Goal: Task Accomplishment & Management: Manage account settings

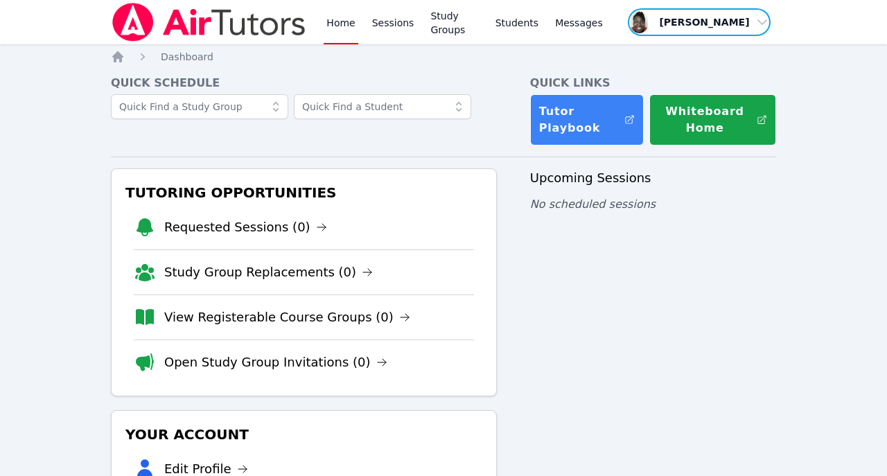
click at [676, 23] on span "button" at bounding box center [700, 22] width 146 height 30
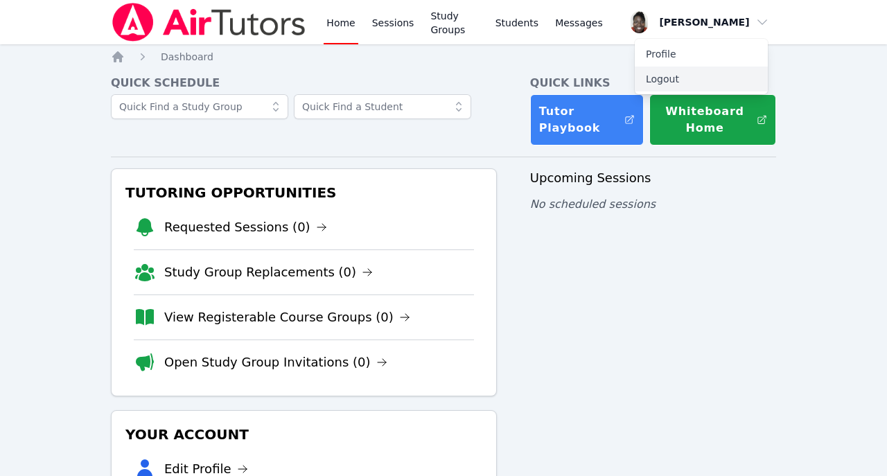
click at [676, 79] on button "Logout" at bounding box center [701, 79] width 133 height 25
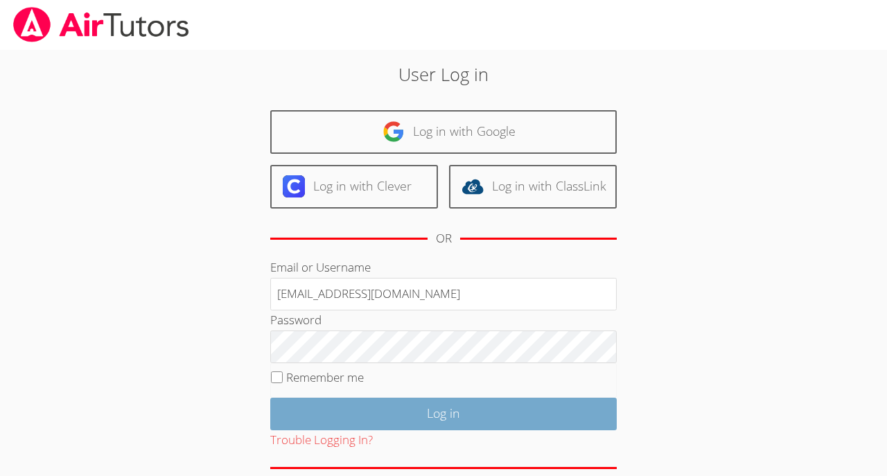
type input "[EMAIL_ADDRESS][DOMAIN_NAME]"
click at [355, 412] on input "Log in" at bounding box center [443, 414] width 347 height 33
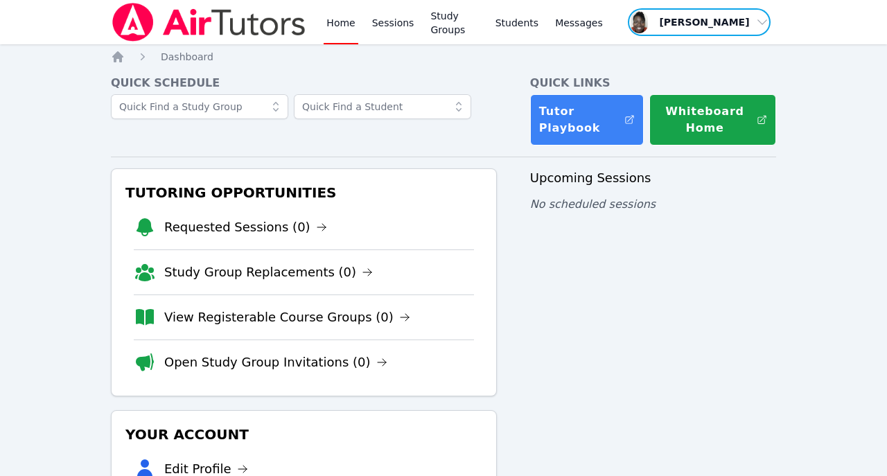
click at [763, 20] on span "button" at bounding box center [700, 22] width 146 height 30
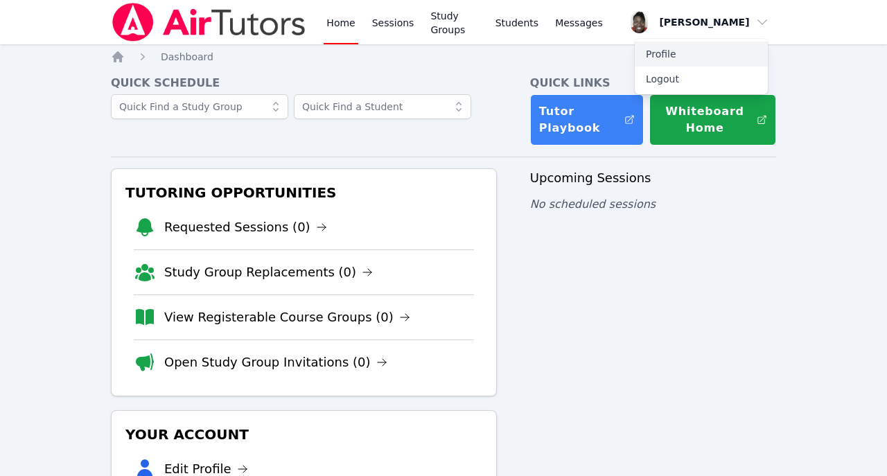
click at [667, 48] on link "Profile" at bounding box center [701, 54] width 133 height 25
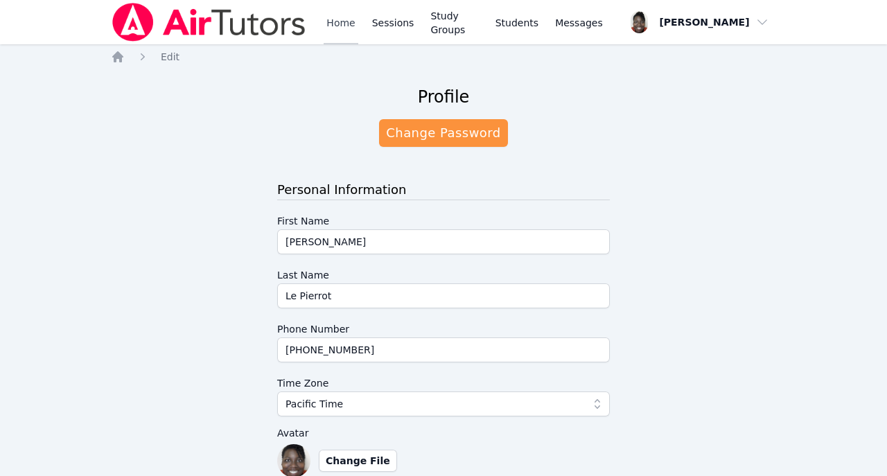
click at [338, 24] on link "Home" at bounding box center [341, 22] width 34 height 44
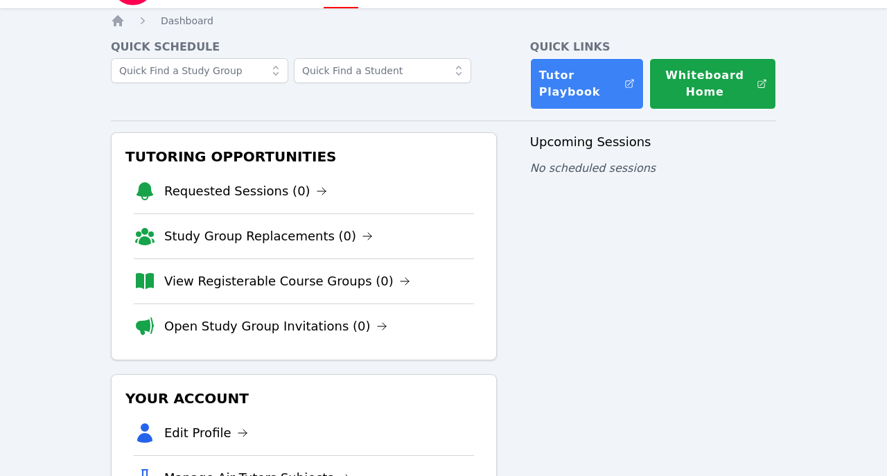
scroll to position [37, 0]
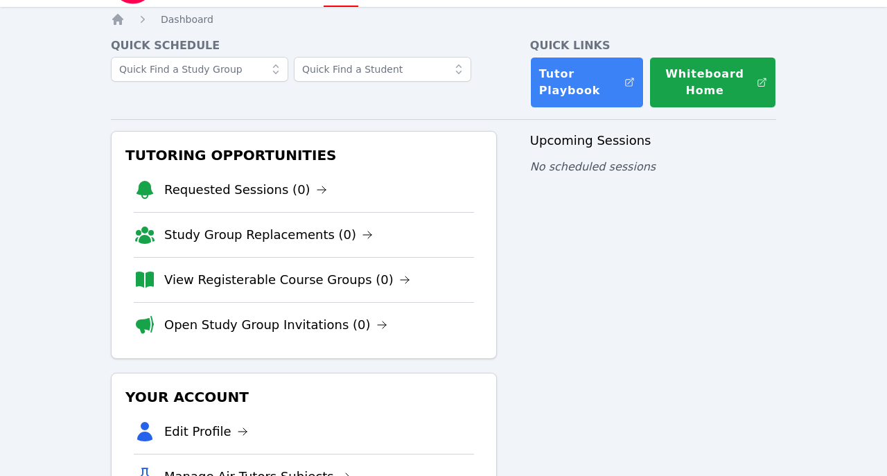
click at [859, 109] on div "Home Sessions Study Groups Students Messages Open user menu Josephine Le Pierro…" at bounding box center [443, 296] width 887 height 666
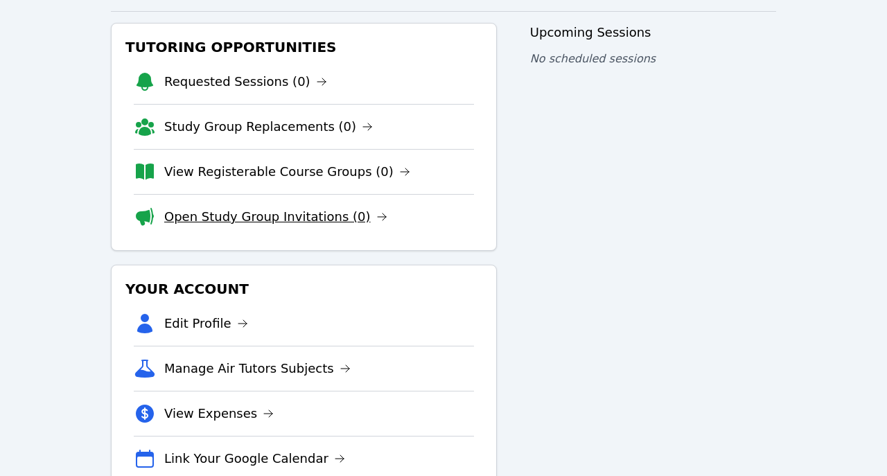
scroll to position [150, 0]
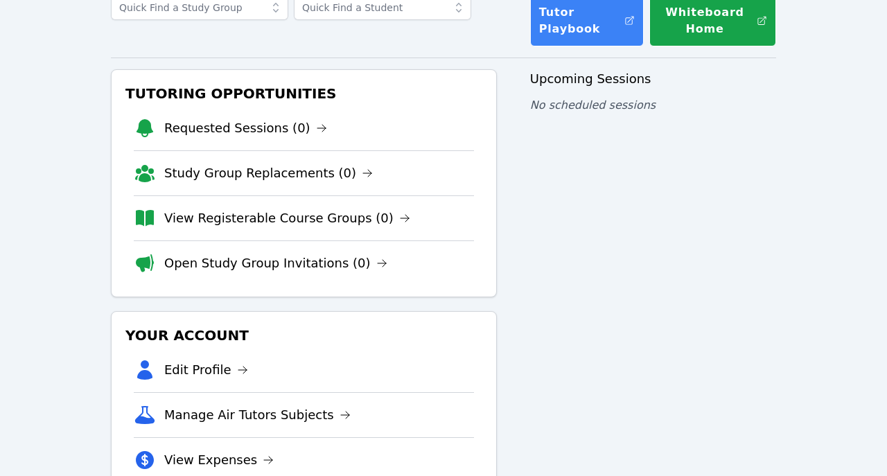
scroll to position [100, 0]
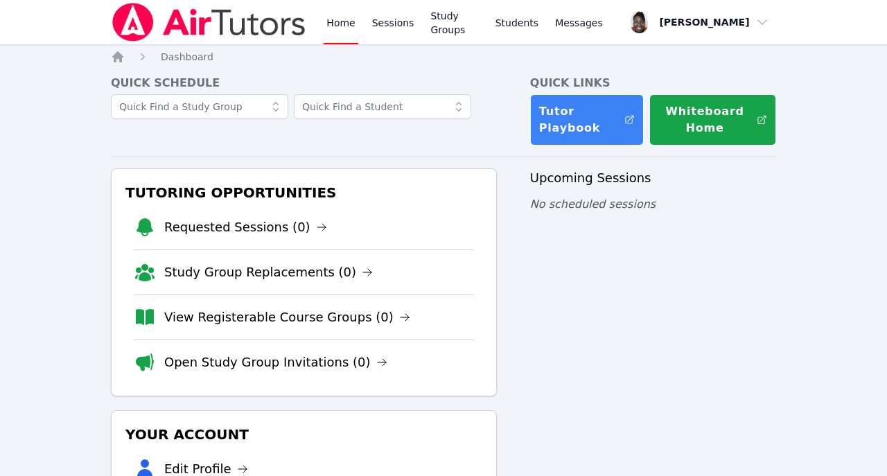
scroll to position [100, 0]
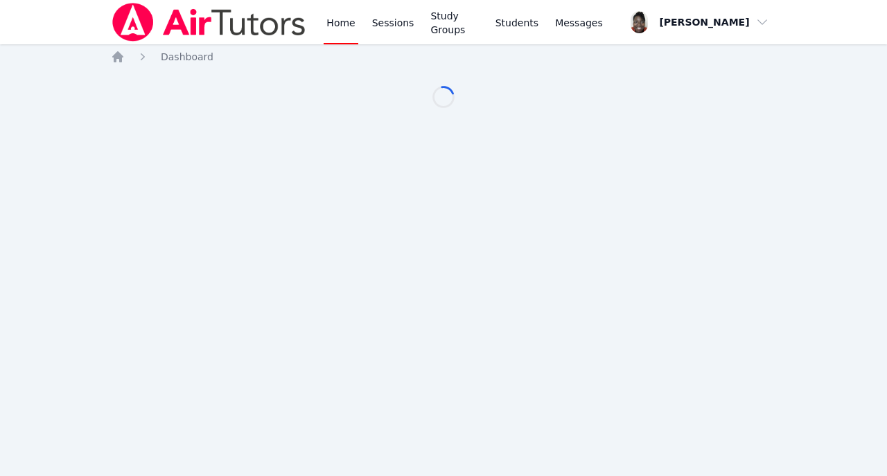
scroll to position [100, 0]
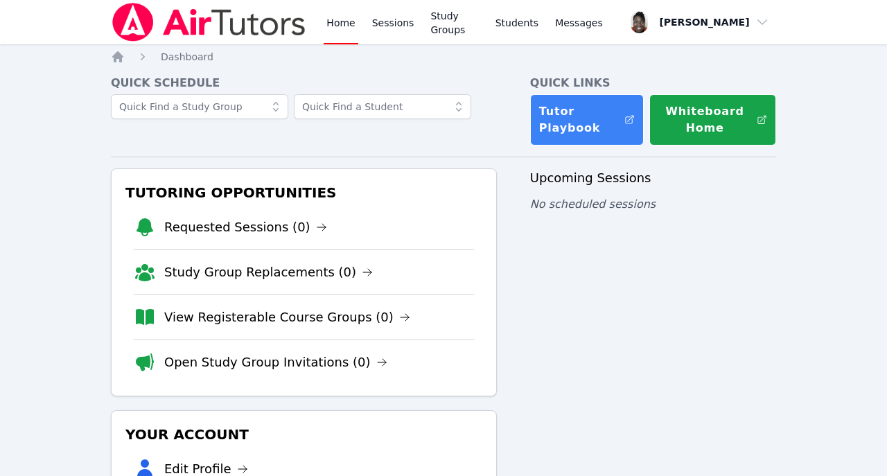
scroll to position [100, 0]
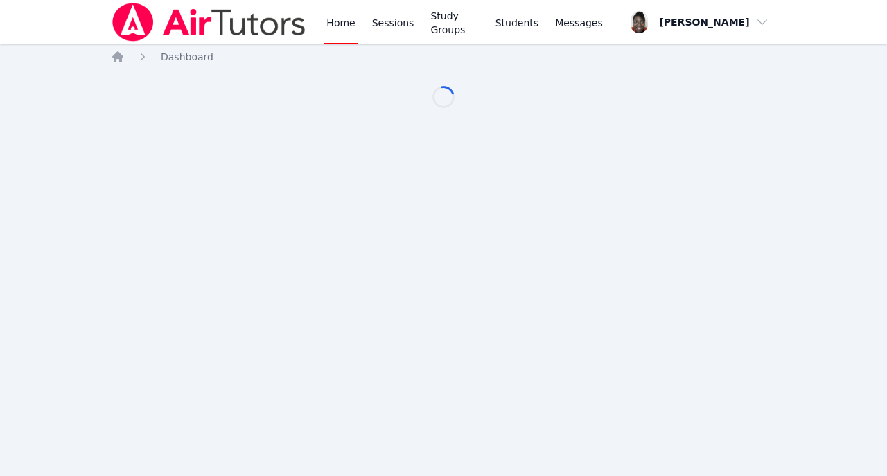
scroll to position [100, 0]
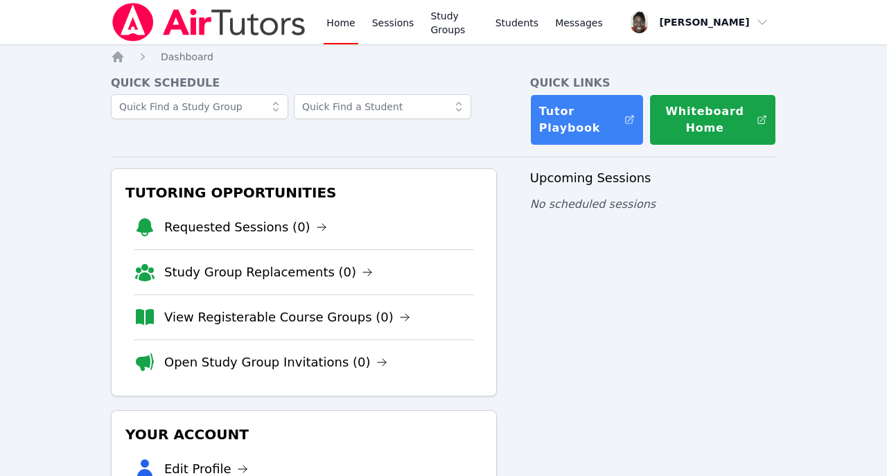
scroll to position [100, 0]
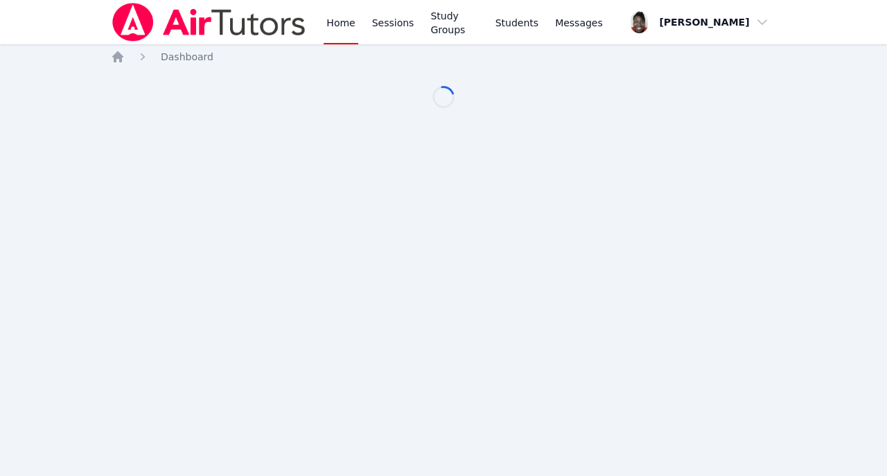
scroll to position [100, 0]
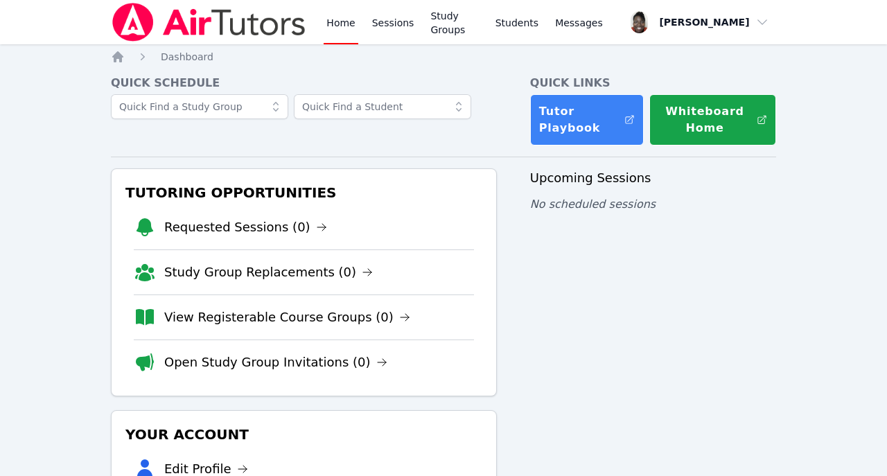
scroll to position [100, 0]
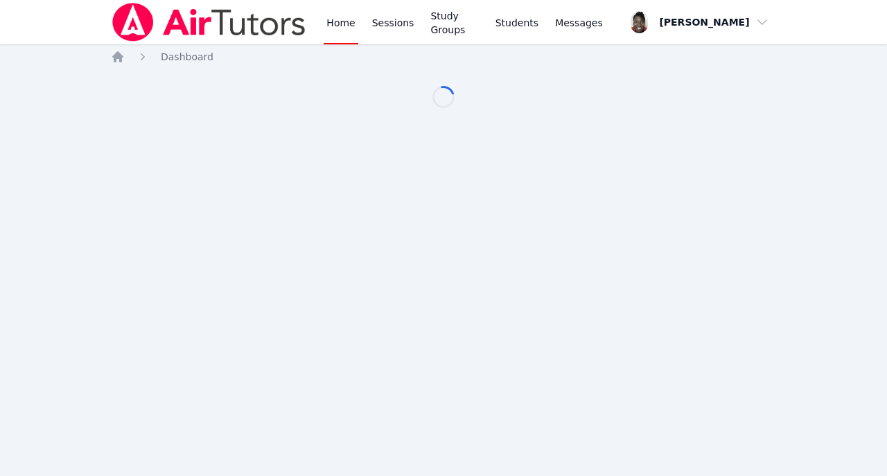
scroll to position [100, 0]
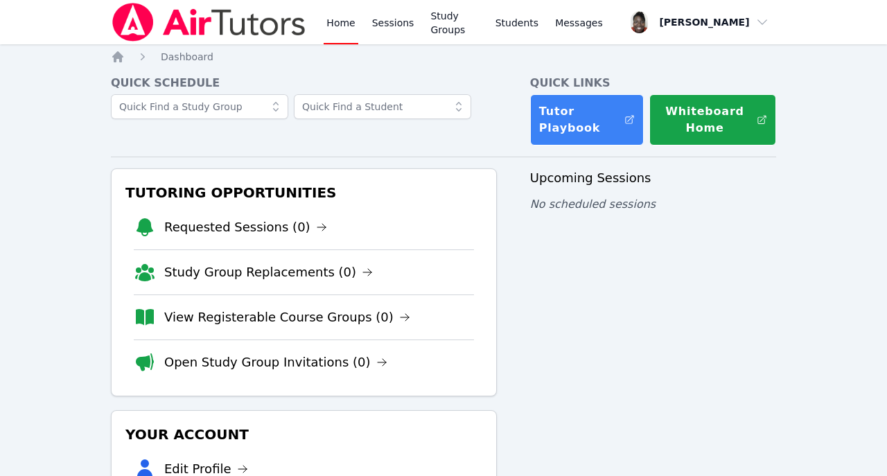
scroll to position [100, 0]
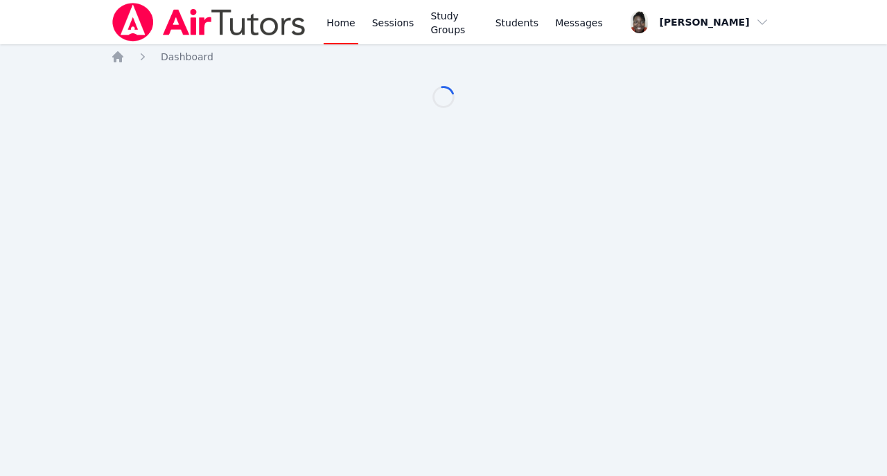
scroll to position [100, 0]
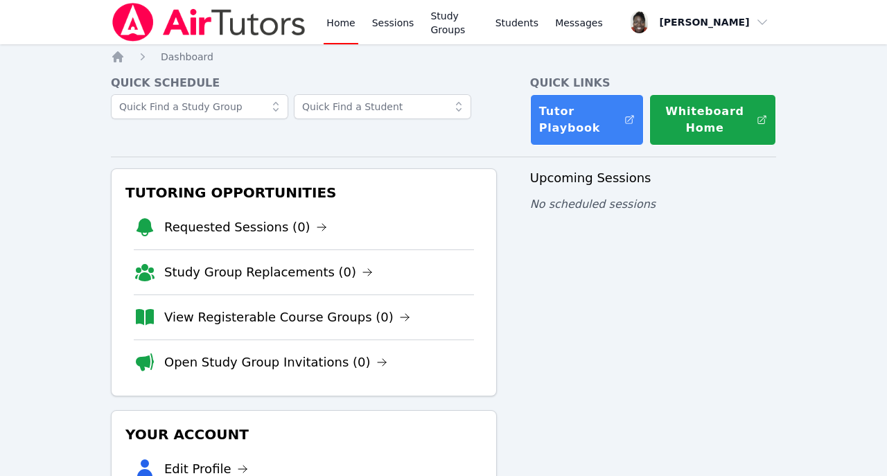
scroll to position [100, 0]
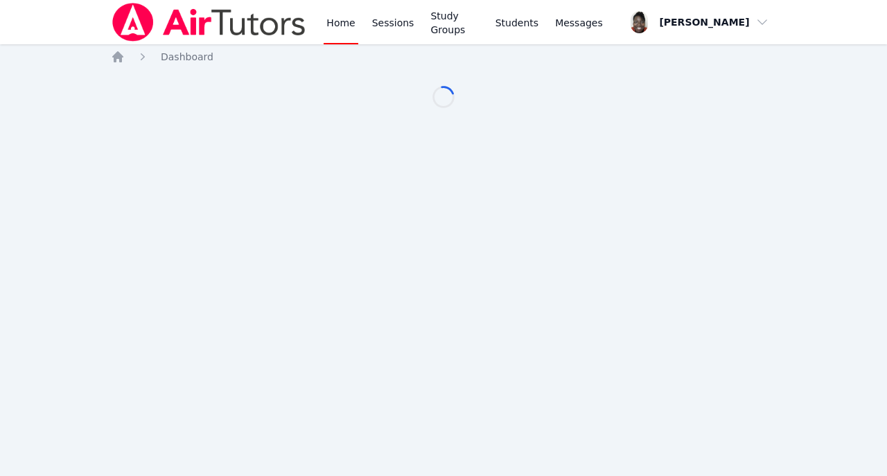
scroll to position [100, 0]
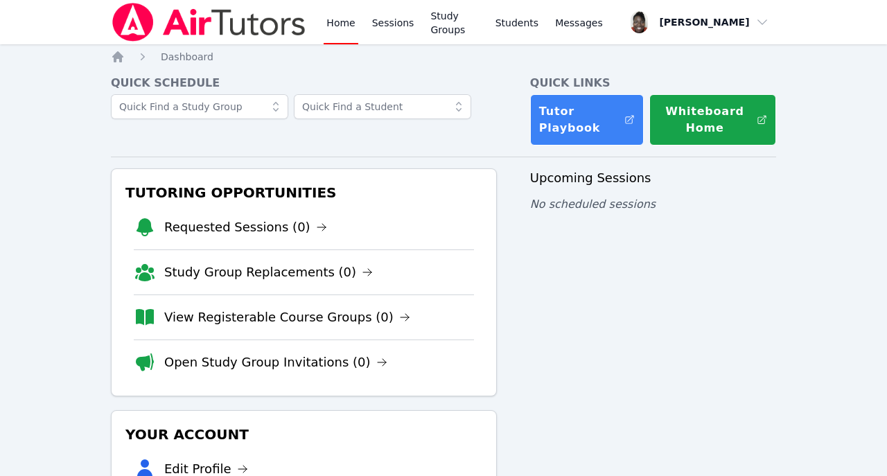
scroll to position [100, 0]
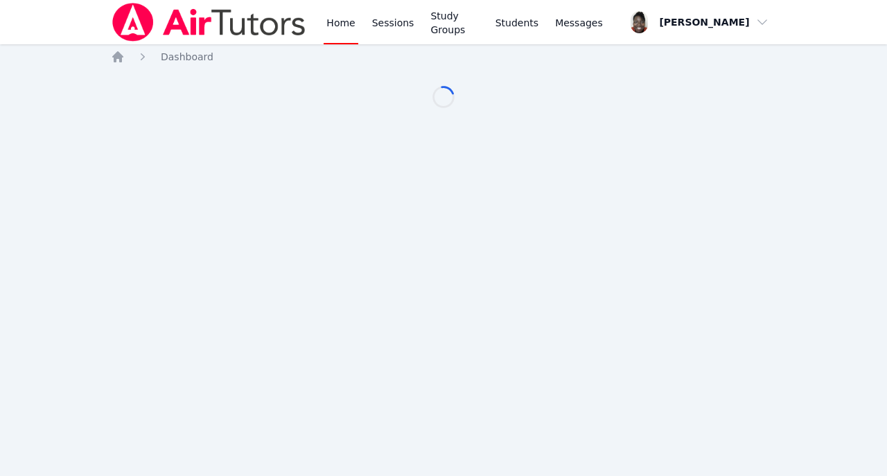
scroll to position [100, 0]
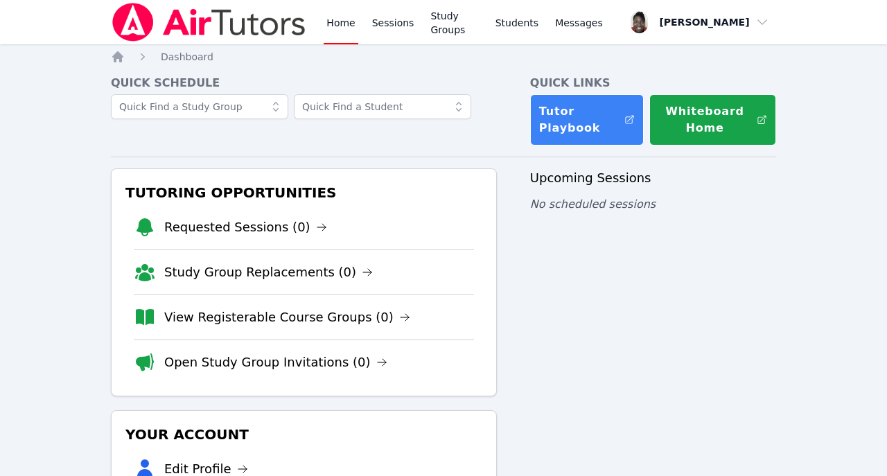
scroll to position [100, 0]
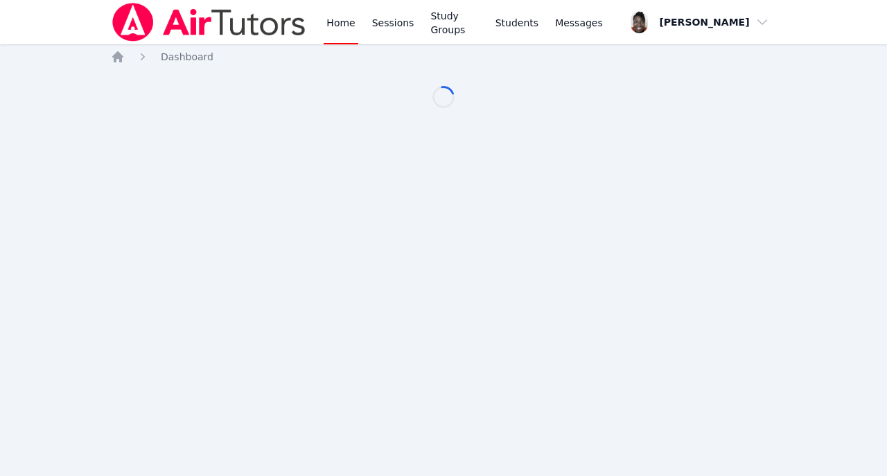
scroll to position [100, 0]
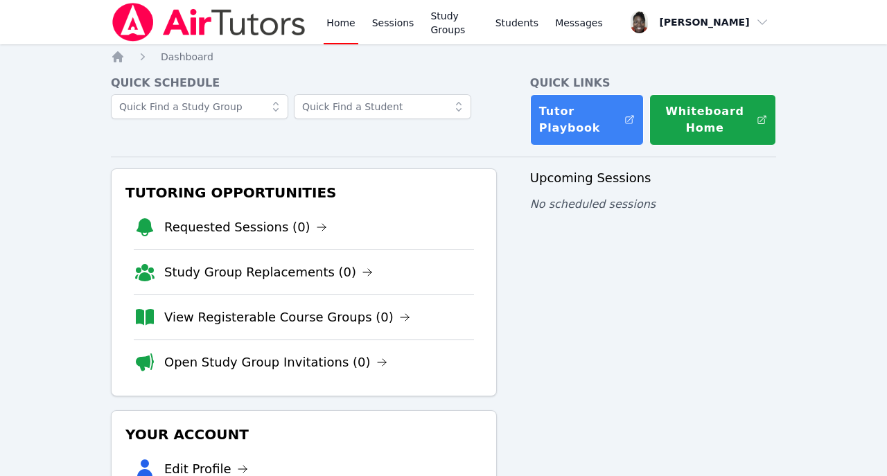
scroll to position [100, 0]
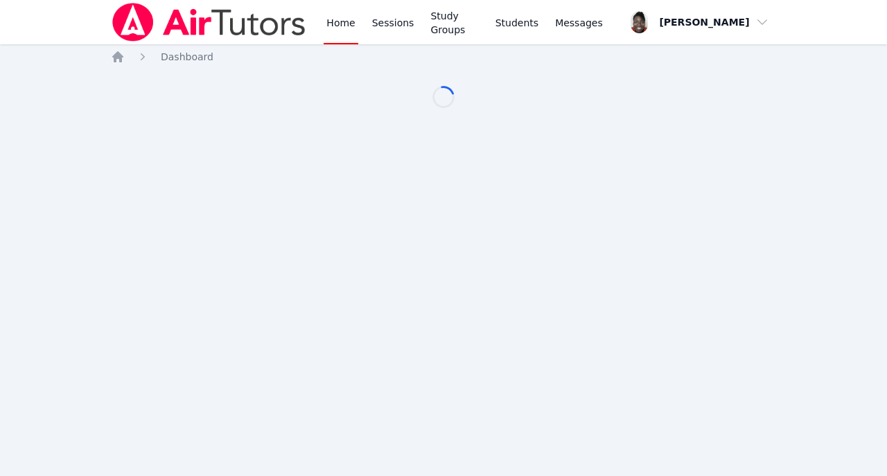
scroll to position [100, 0]
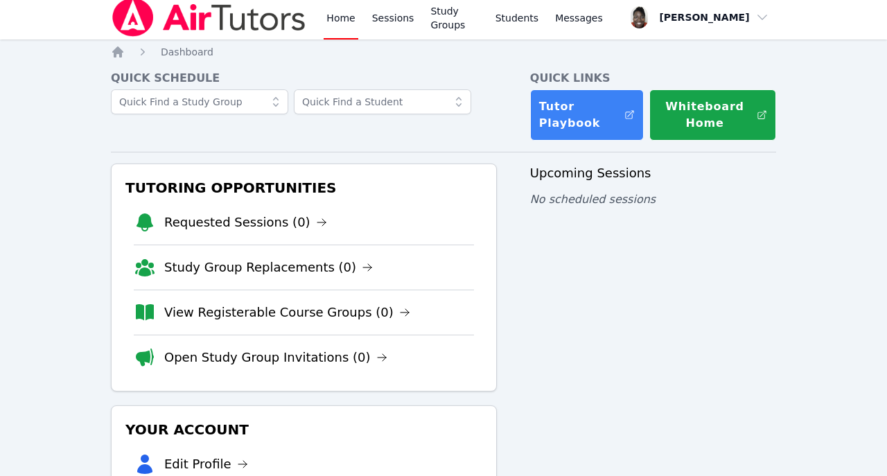
scroll to position [6, 0]
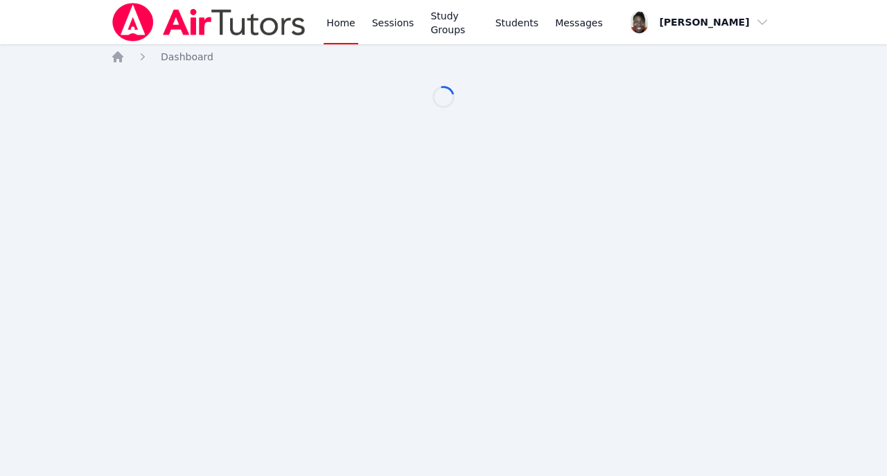
scroll to position [6, 0]
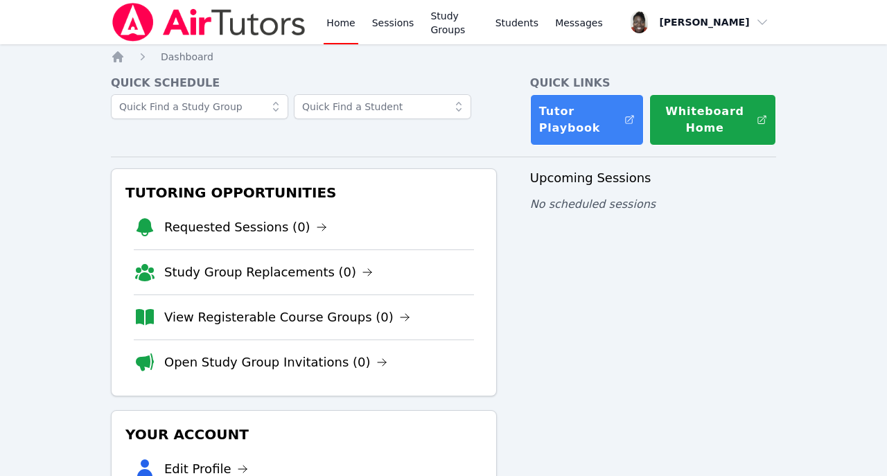
scroll to position [6, 0]
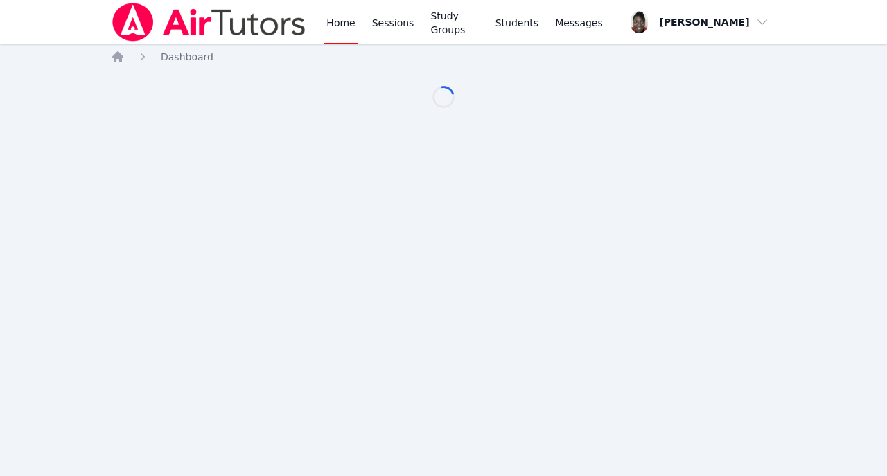
scroll to position [6, 0]
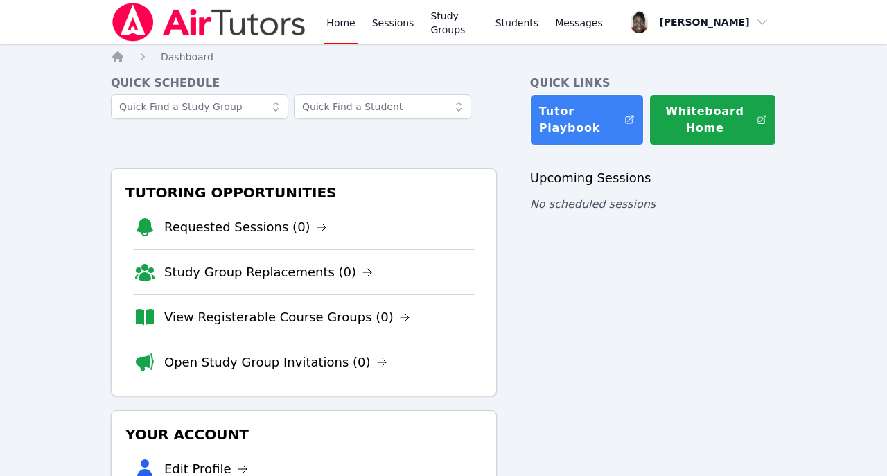
scroll to position [6, 0]
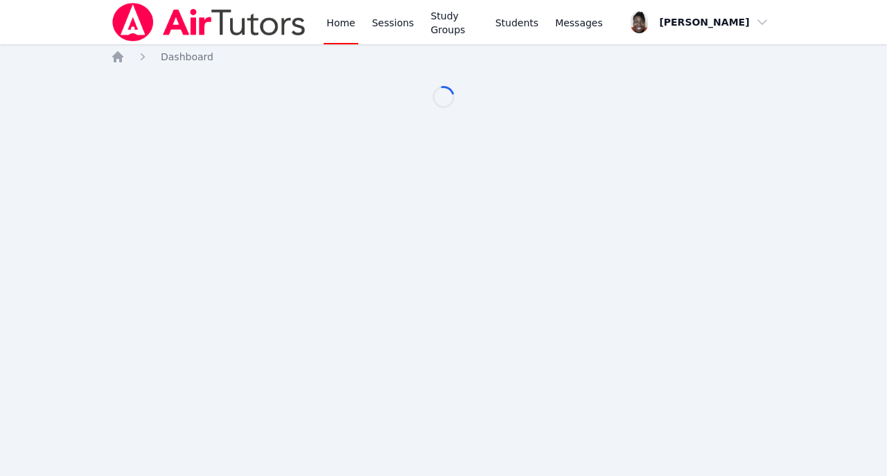
scroll to position [6, 0]
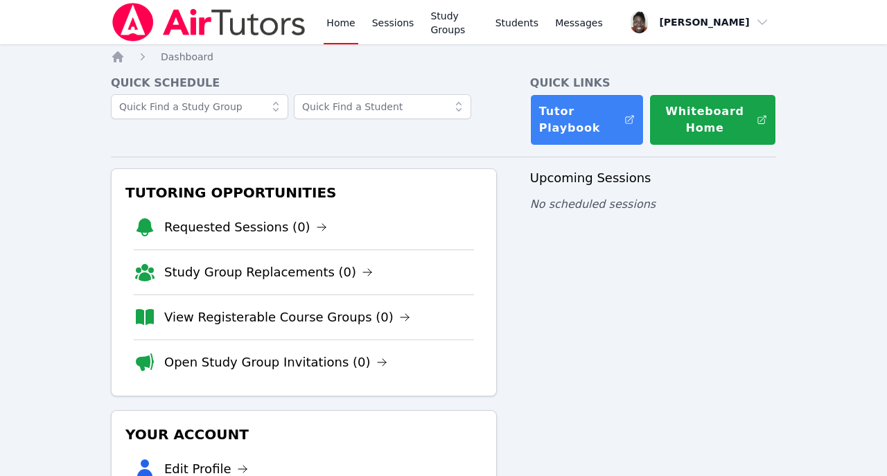
scroll to position [6, 0]
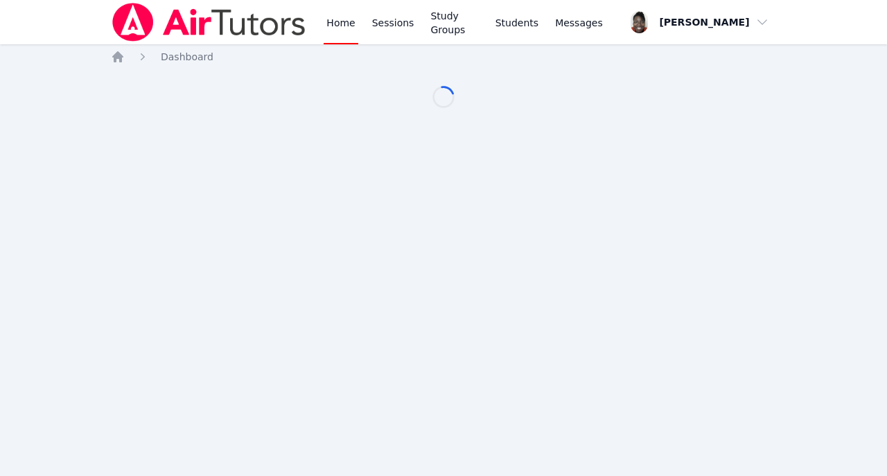
scroll to position [6, 0]
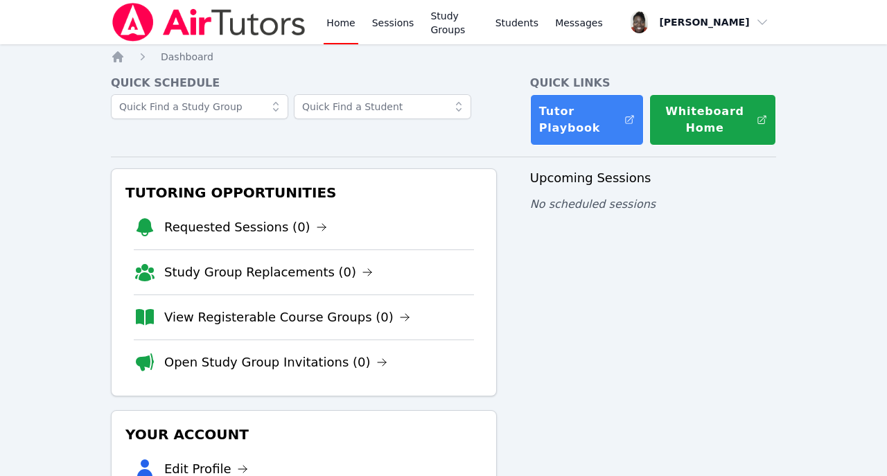
scroll to position [6, 0]
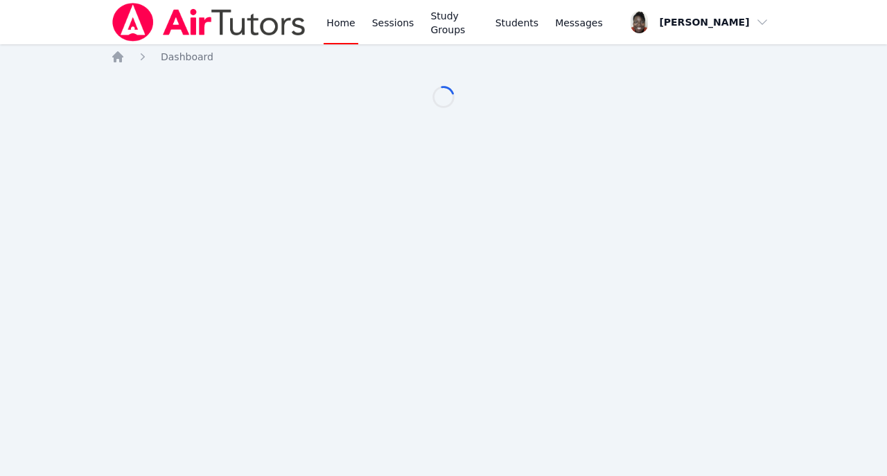
scroll to position [6, 0]
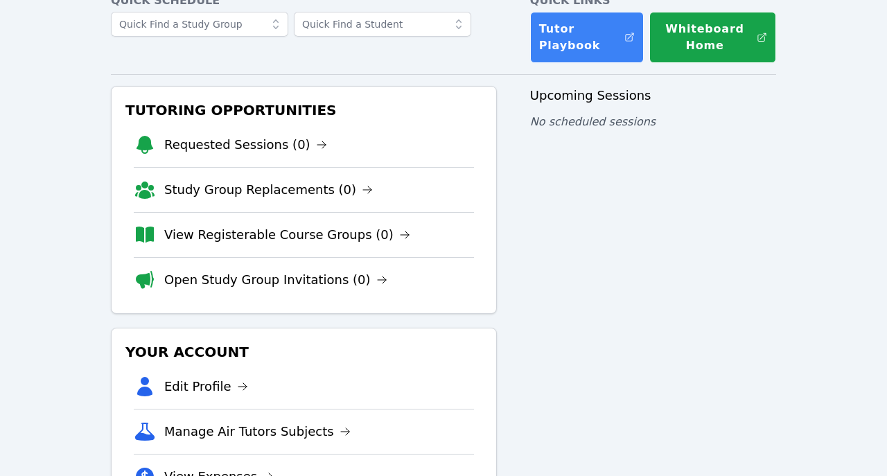
scroll to position [83, 0]
